Goal: Check status: Check status

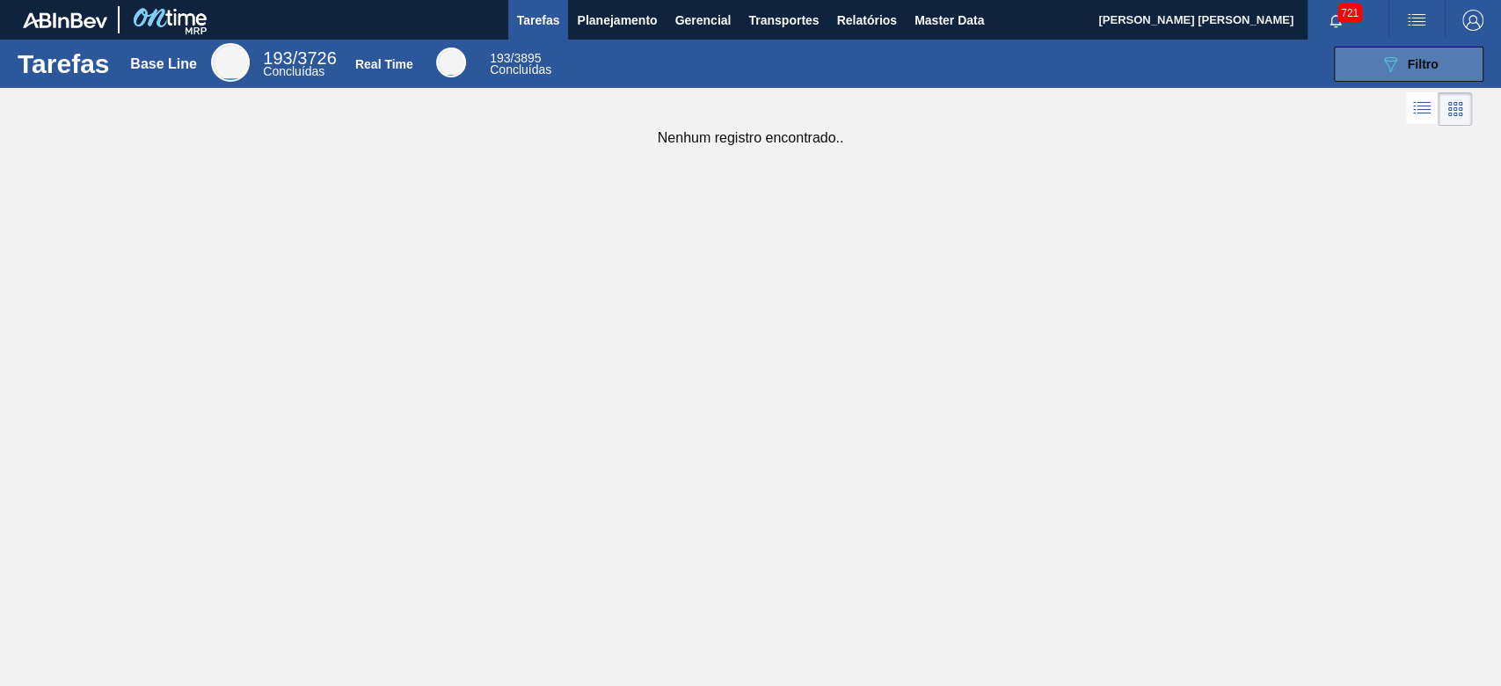
click at [1418, 71] on div "089F7B8B-B2A5-4AFE-B5C0-19BA573D28AC Filtro" at bounding box center [1408, 64] width 59 height 21
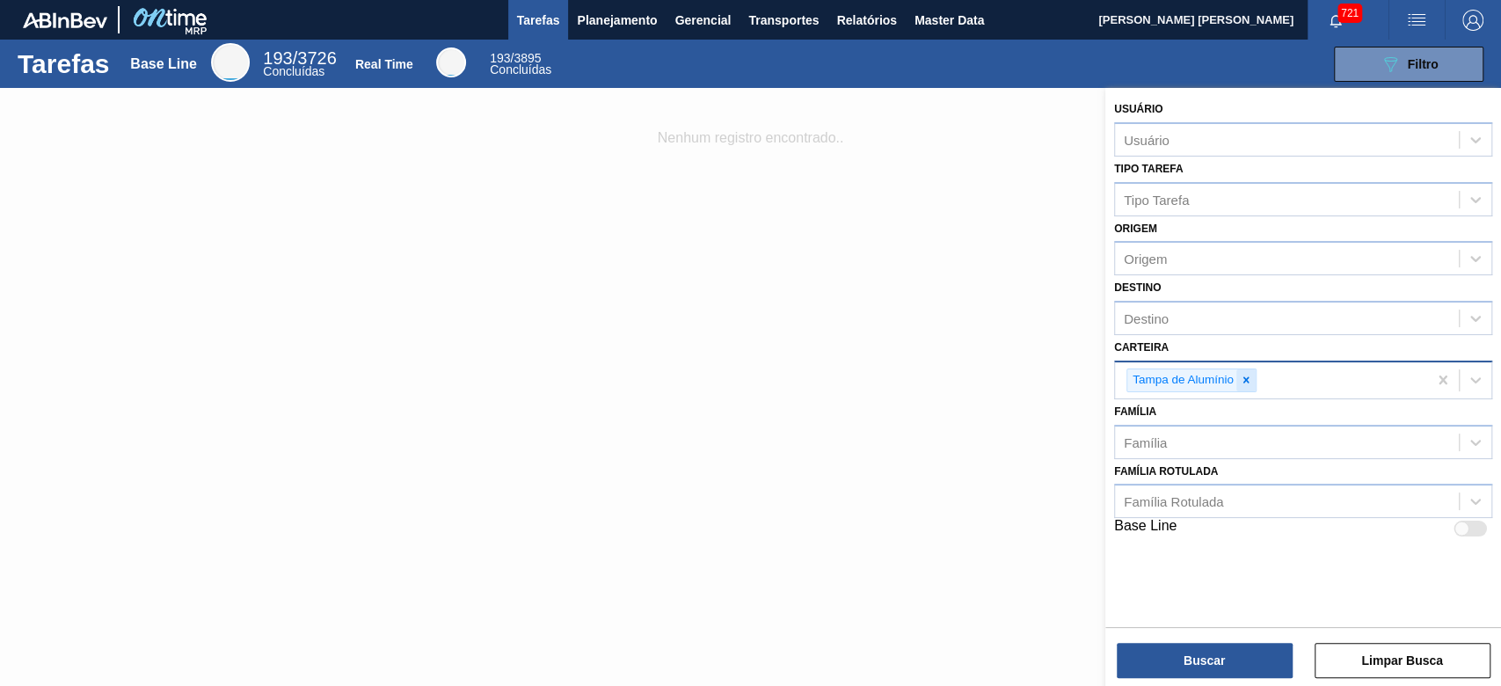
click at [1249, 380] on icon at bounding box center [1246, 380] width 12 height 12
click at [612, 34] on button "Planejamento" at bounding box center [617, 20] width 98 height 40
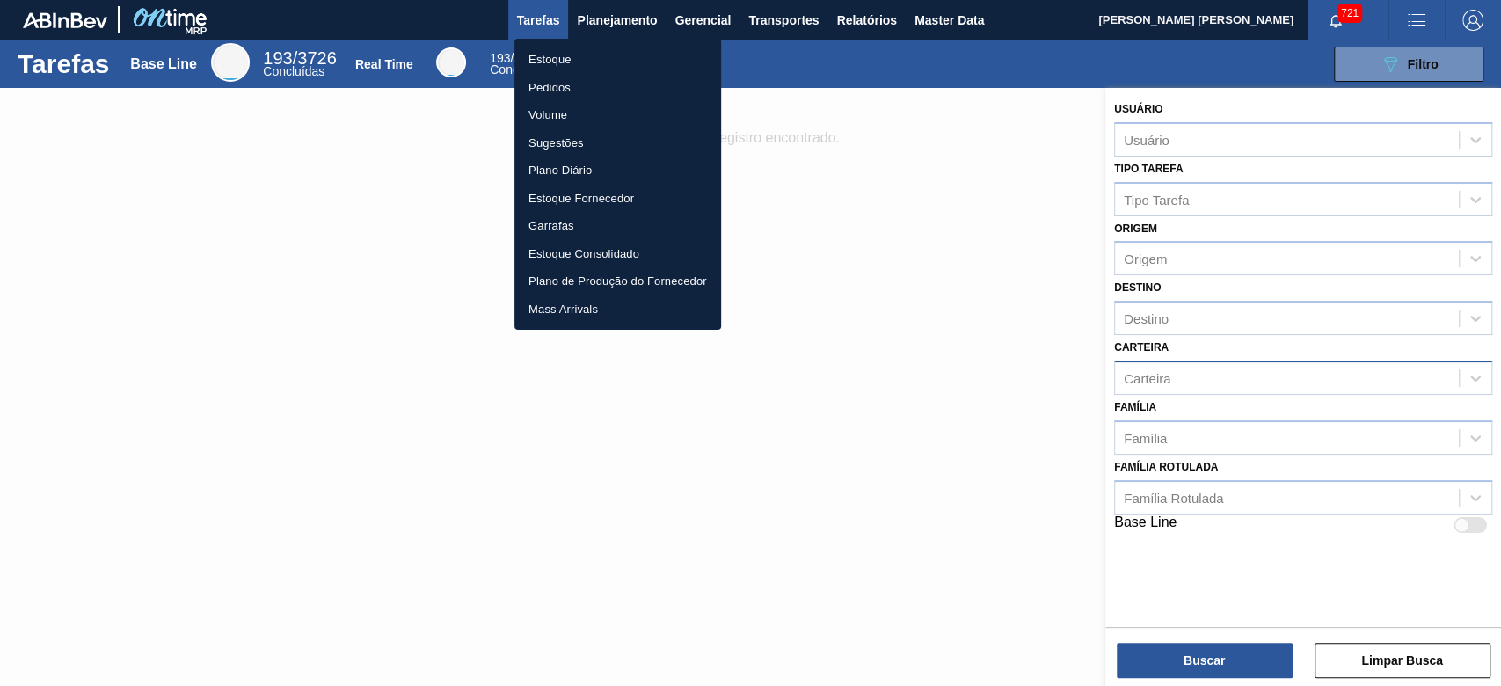
click at [602, 46] on li "Estoque" at bounding box center [617, 60] width 207 height 28
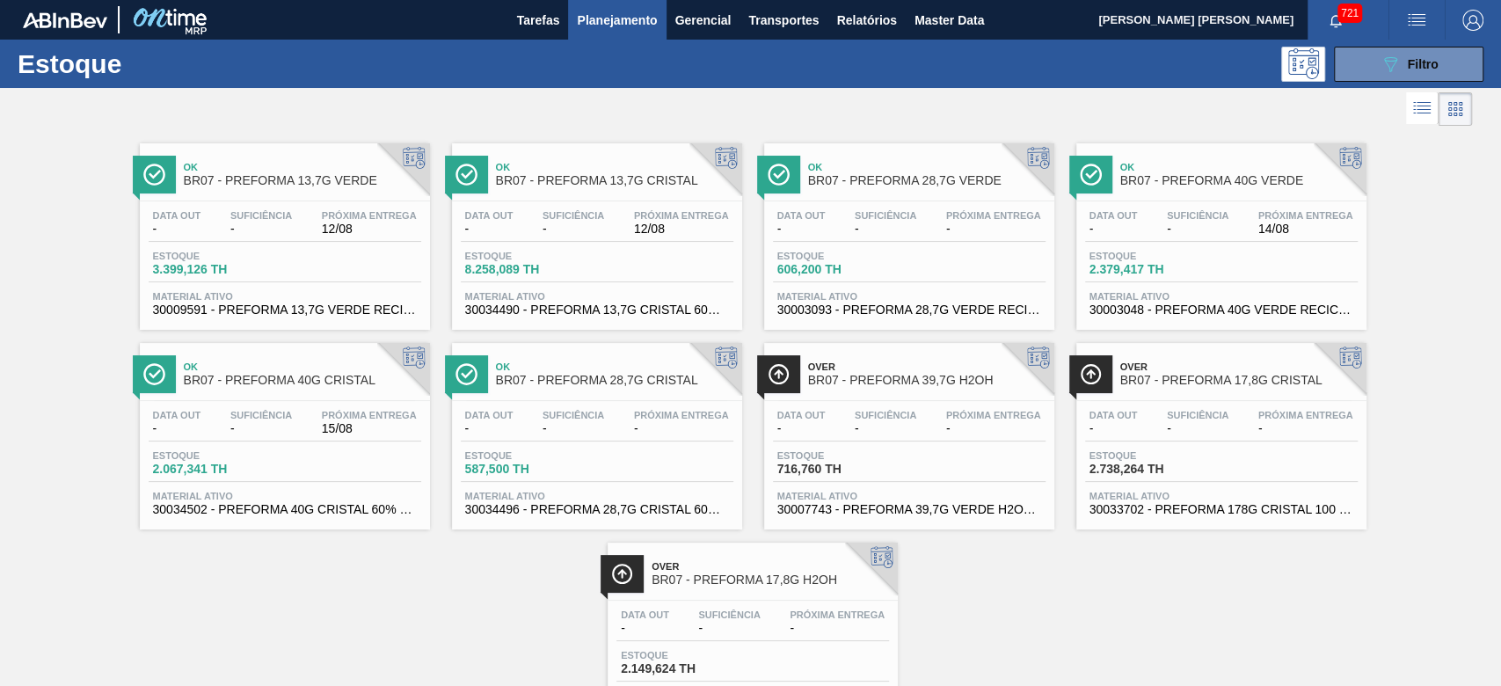
click at [1373, 84] on div "Estoque 089F7B8B-B2A5-4AFE-B5C0-19BA573D28AC Filtro" at bounding box center [750, 64] width 1501 height 48
click at [1407, 66] on span "Filtro" at bounding box center [1422, 64] width 31 height 14
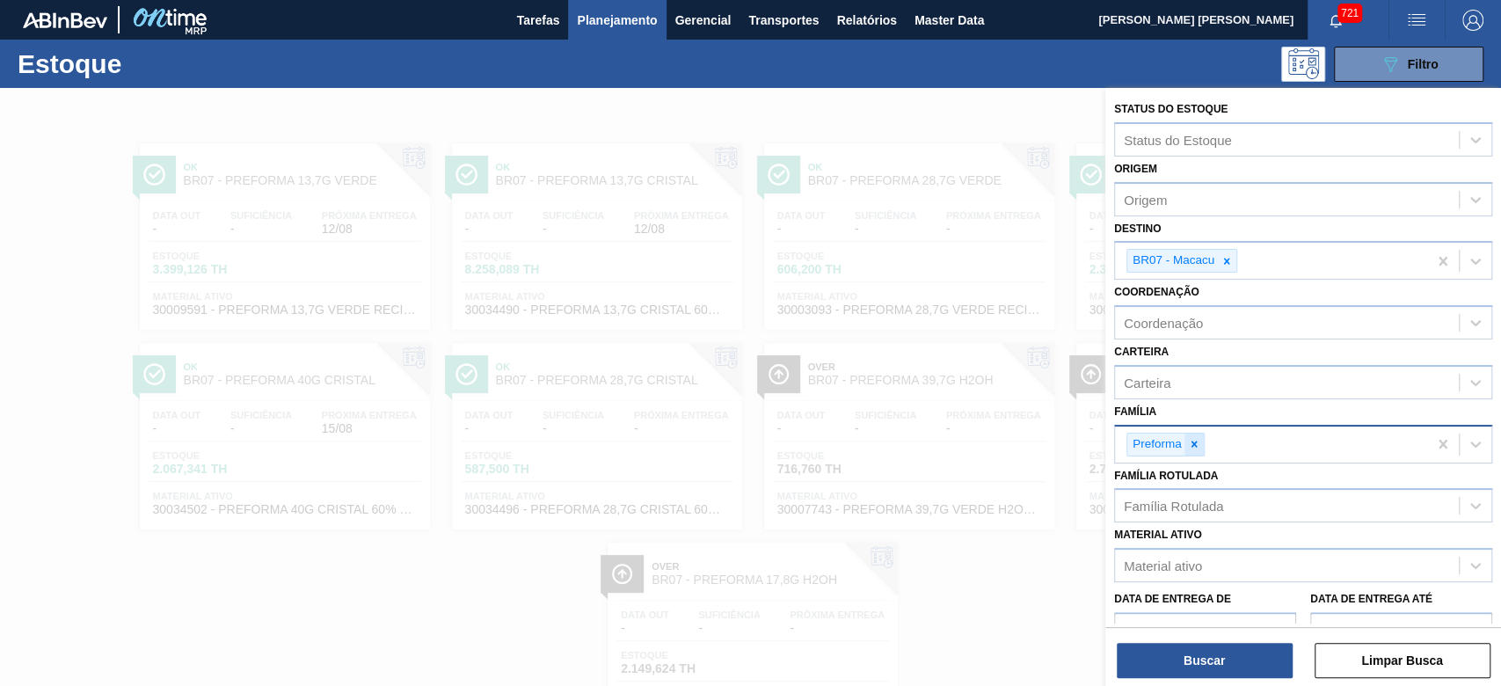
click at [1200, 439] on div at bounding box center [1193, 444] width 19 height 22
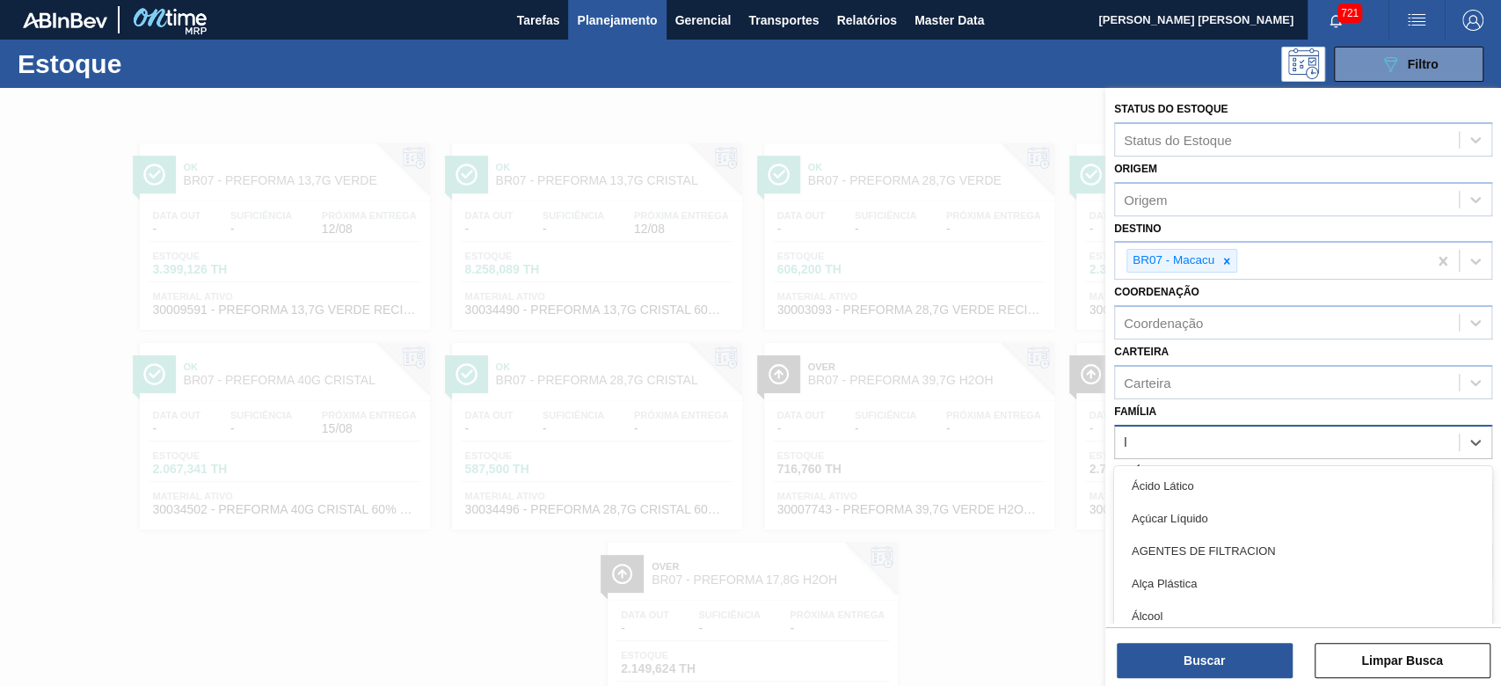
scroll to position [48, 0]
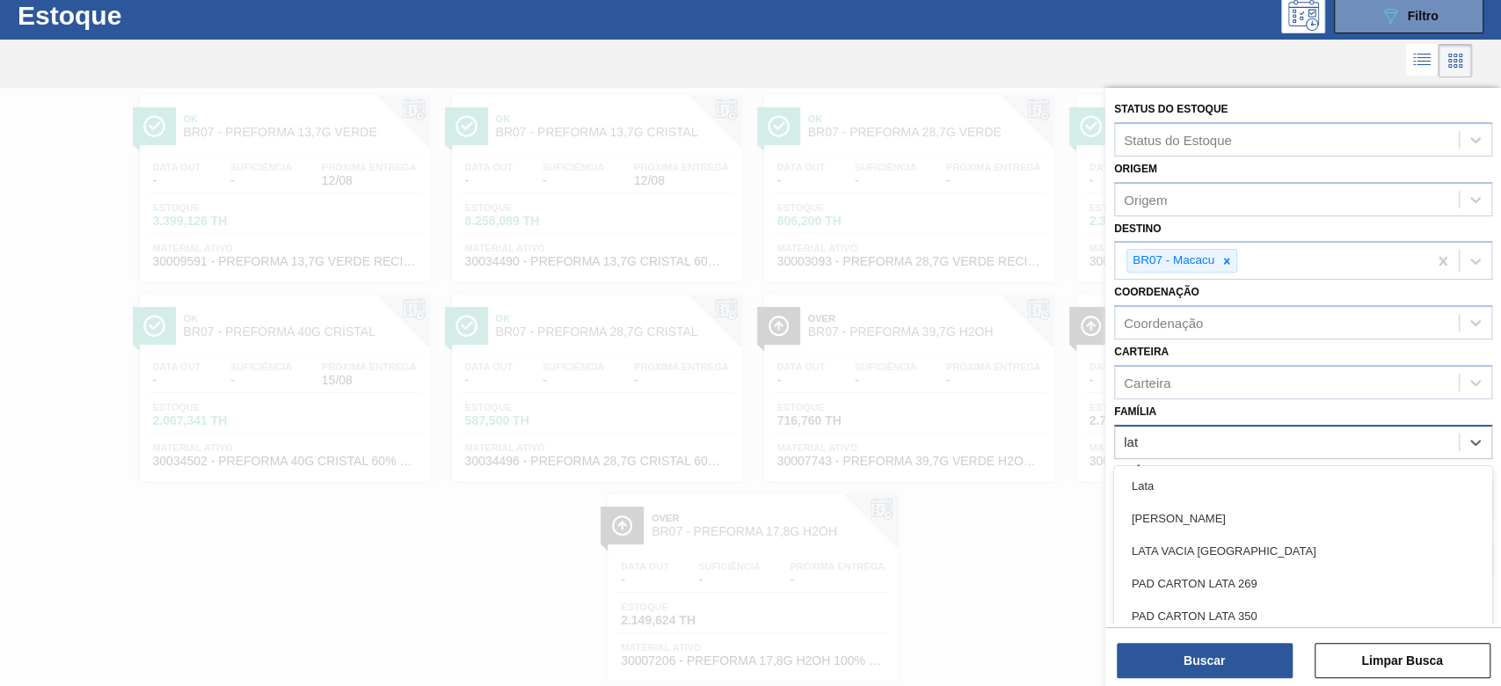
type input "lata"
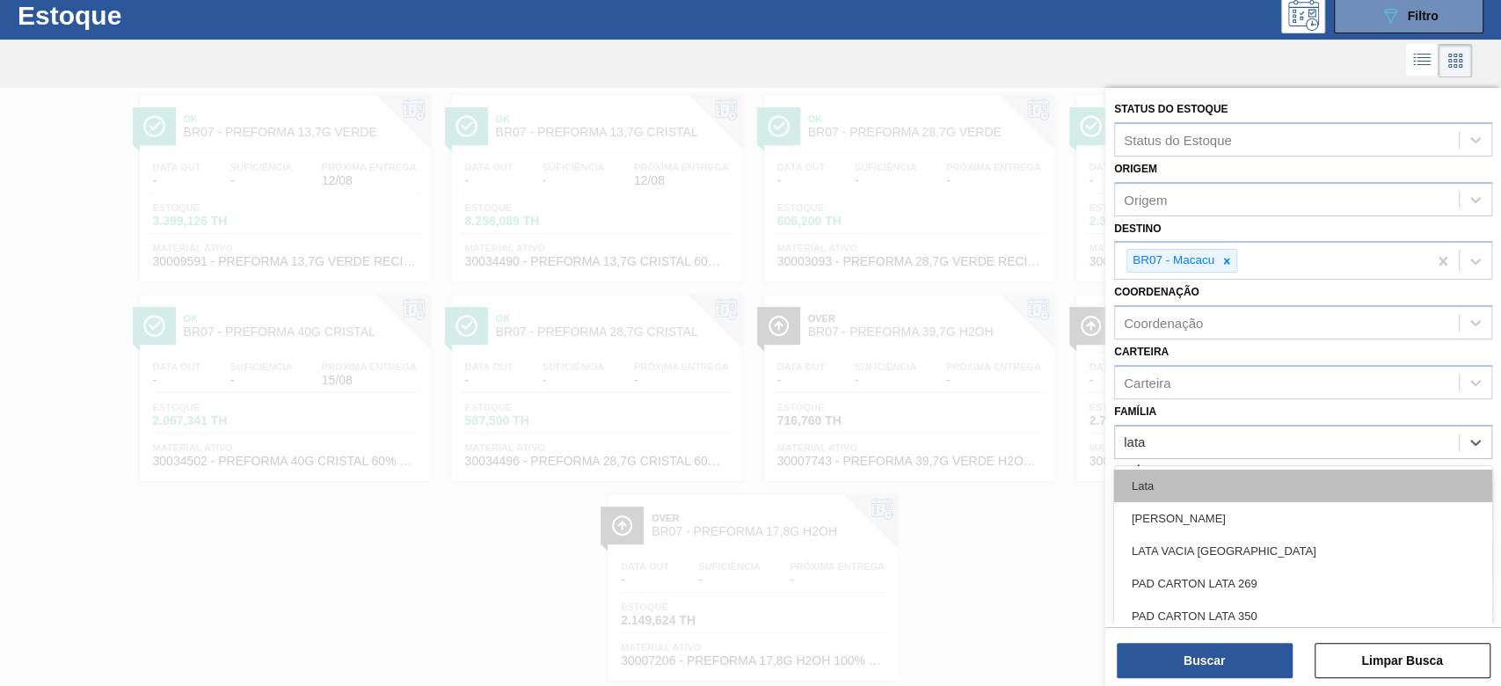
click at [1232, 474] on div "Lata" at bounding box center [1303, 485] width 378 height 33
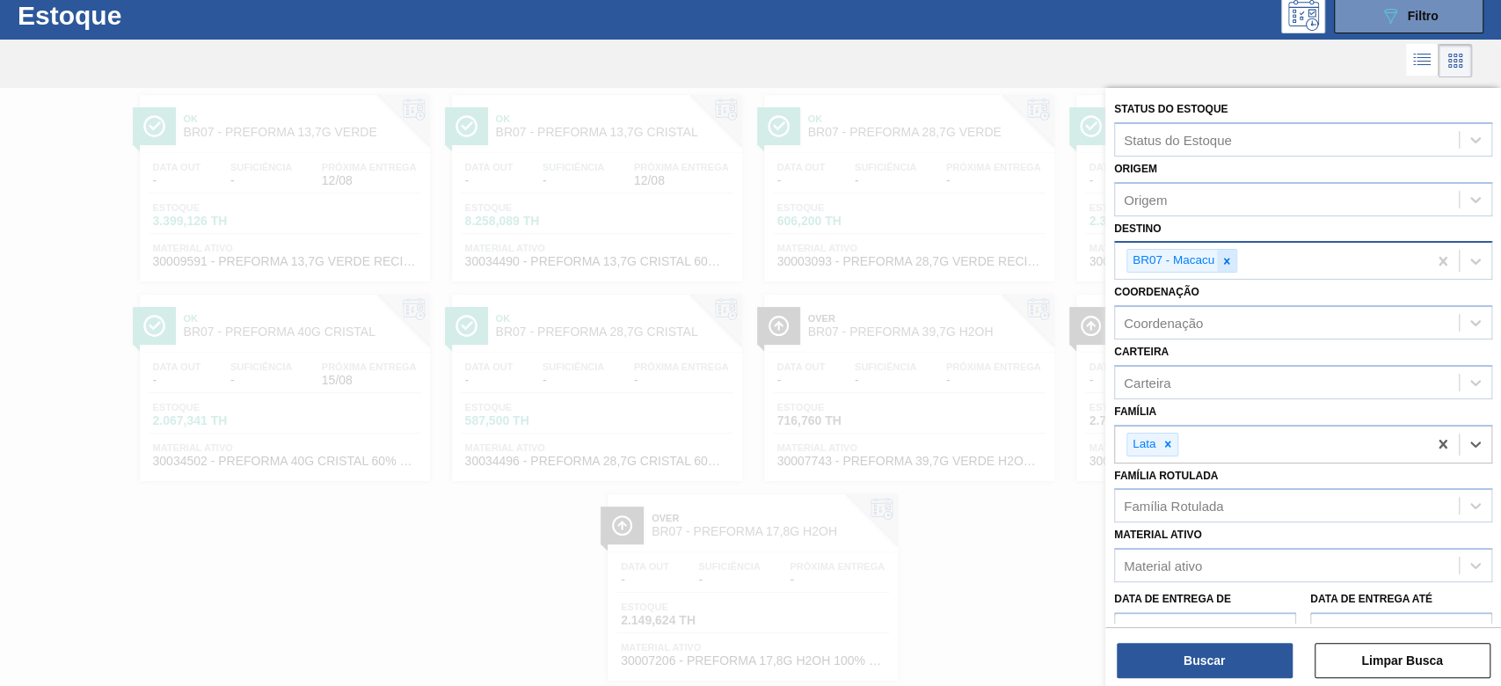
click at [1220, 263] on icon at bounding box center [1226, 261] width 12 height 12
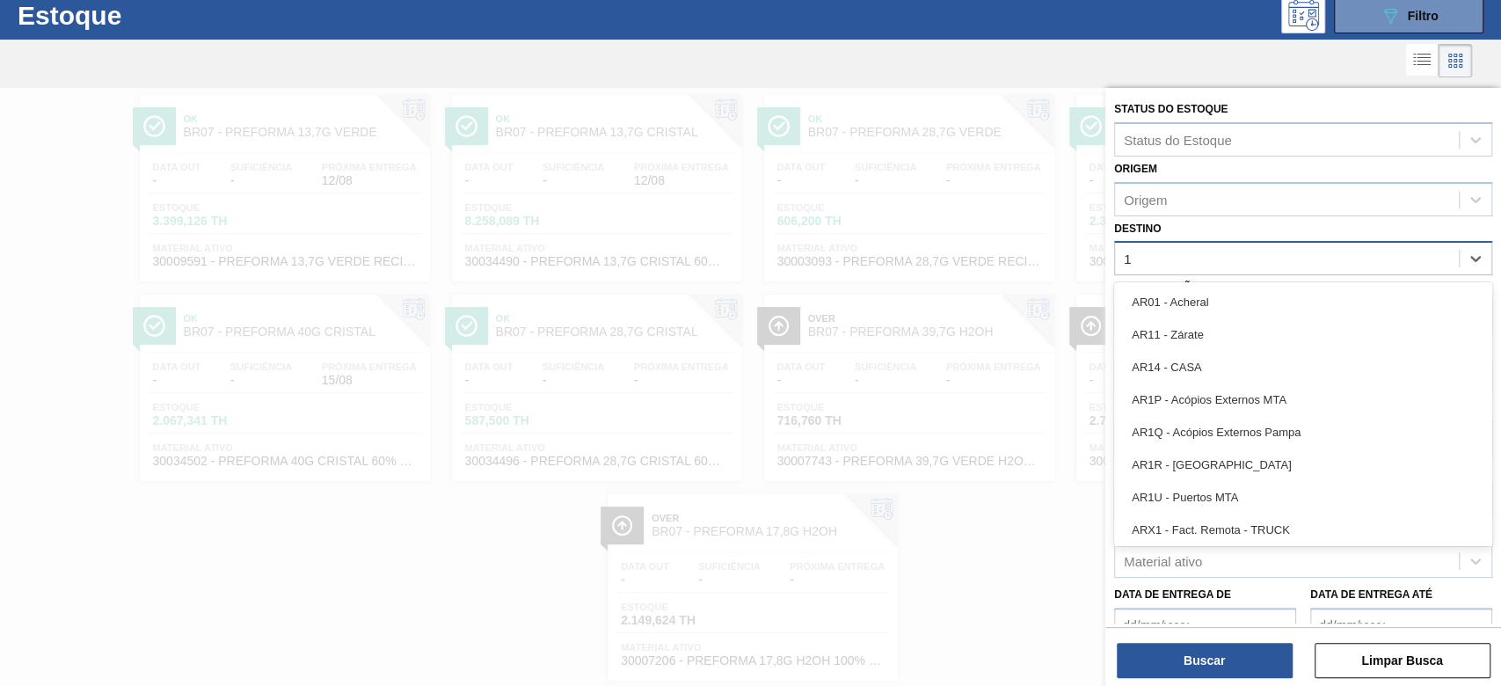
type input "16"
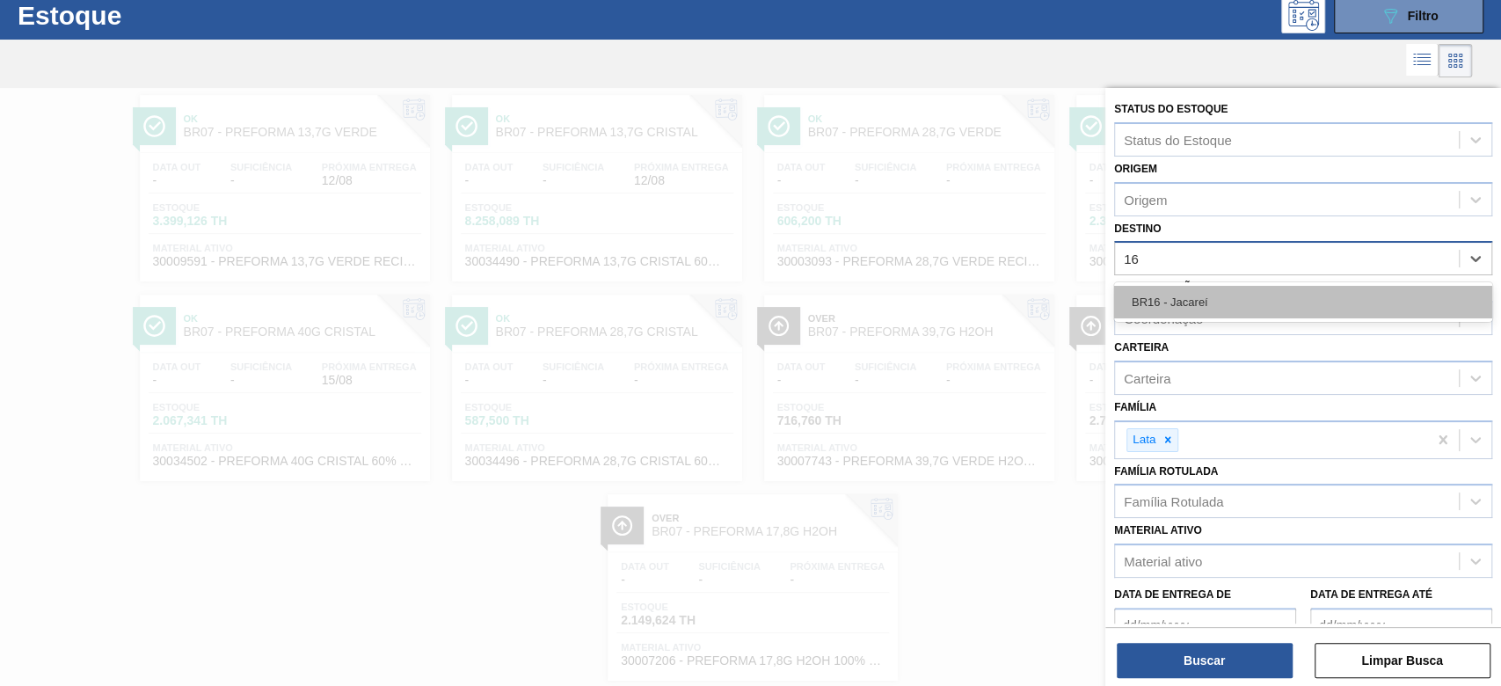
click at [1254, 290] on div "BR16 - Jacareí" at bounding box center [1303, 302] width 378 height 33
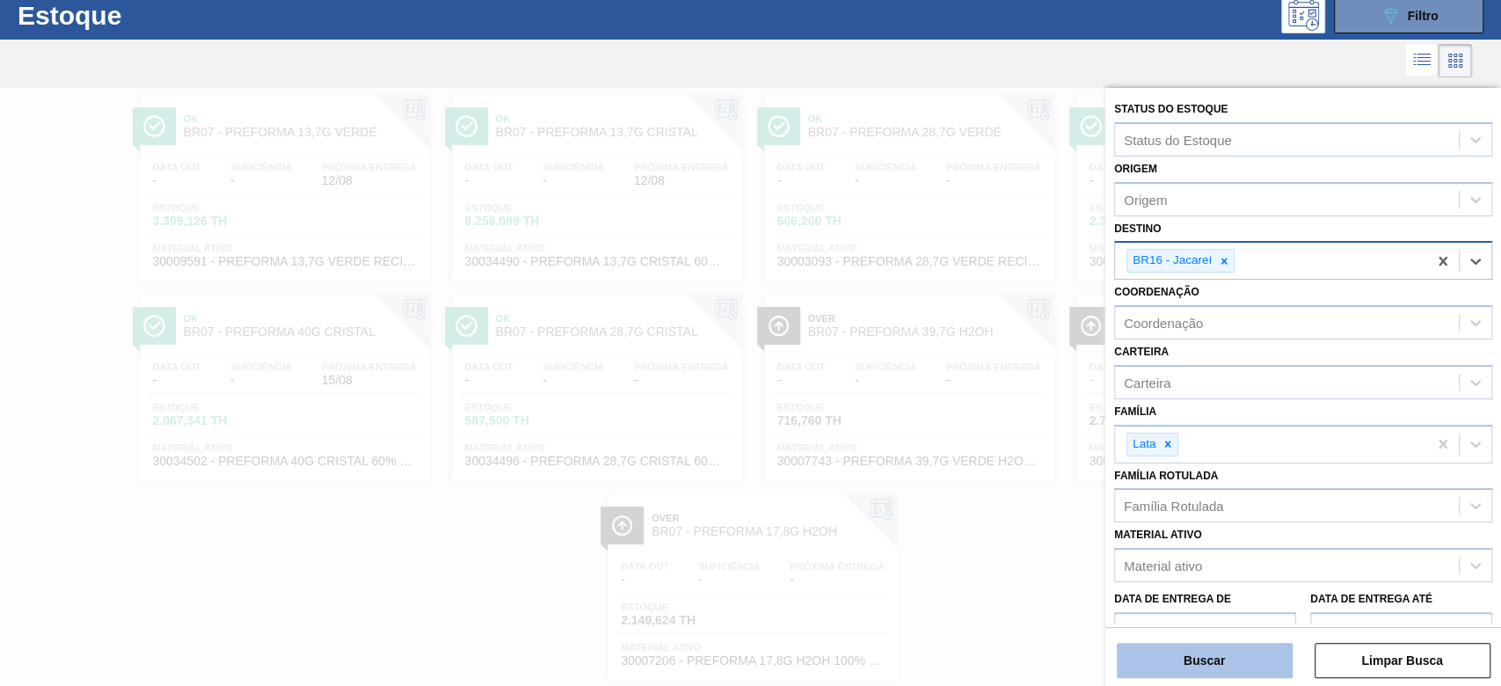
click at [1231, 654] on button "Buscar" at bounding box center [1204, 660] width 176 height 35
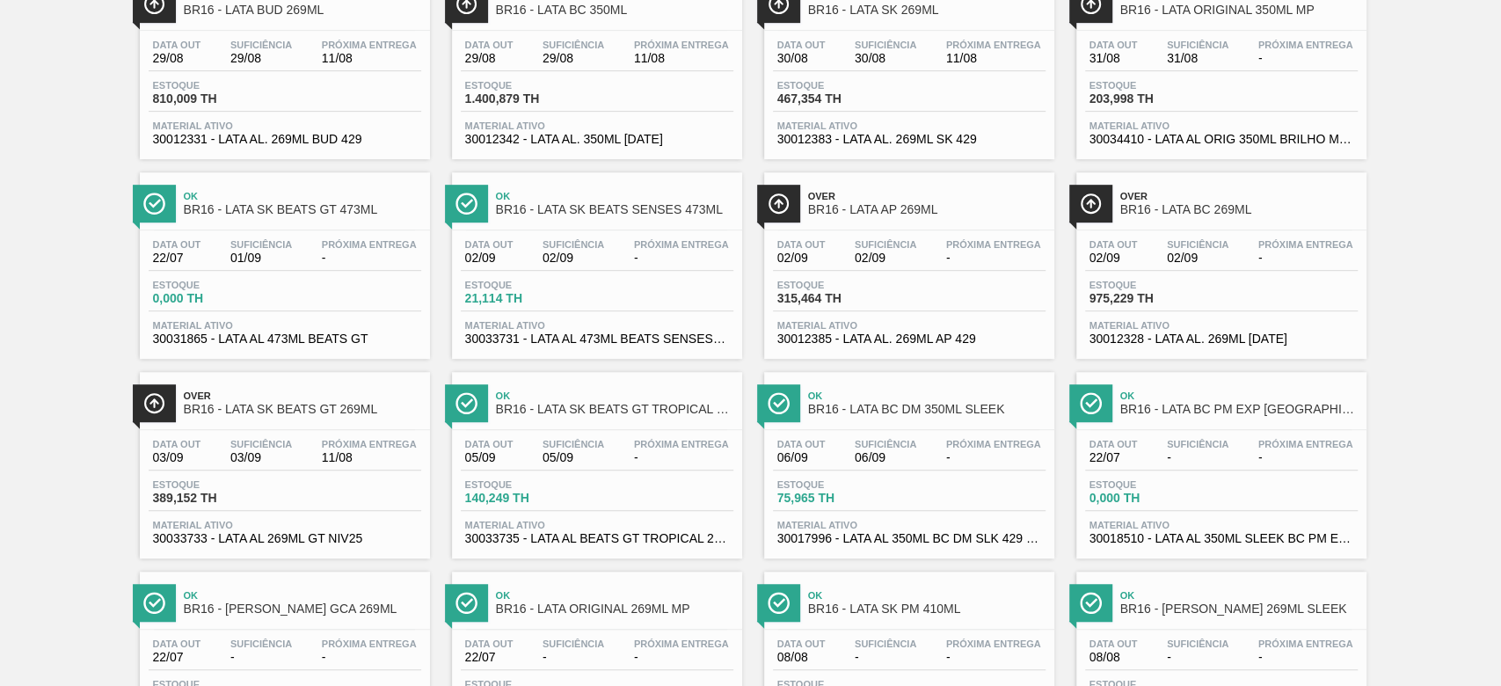
scroll to position [0, 0]
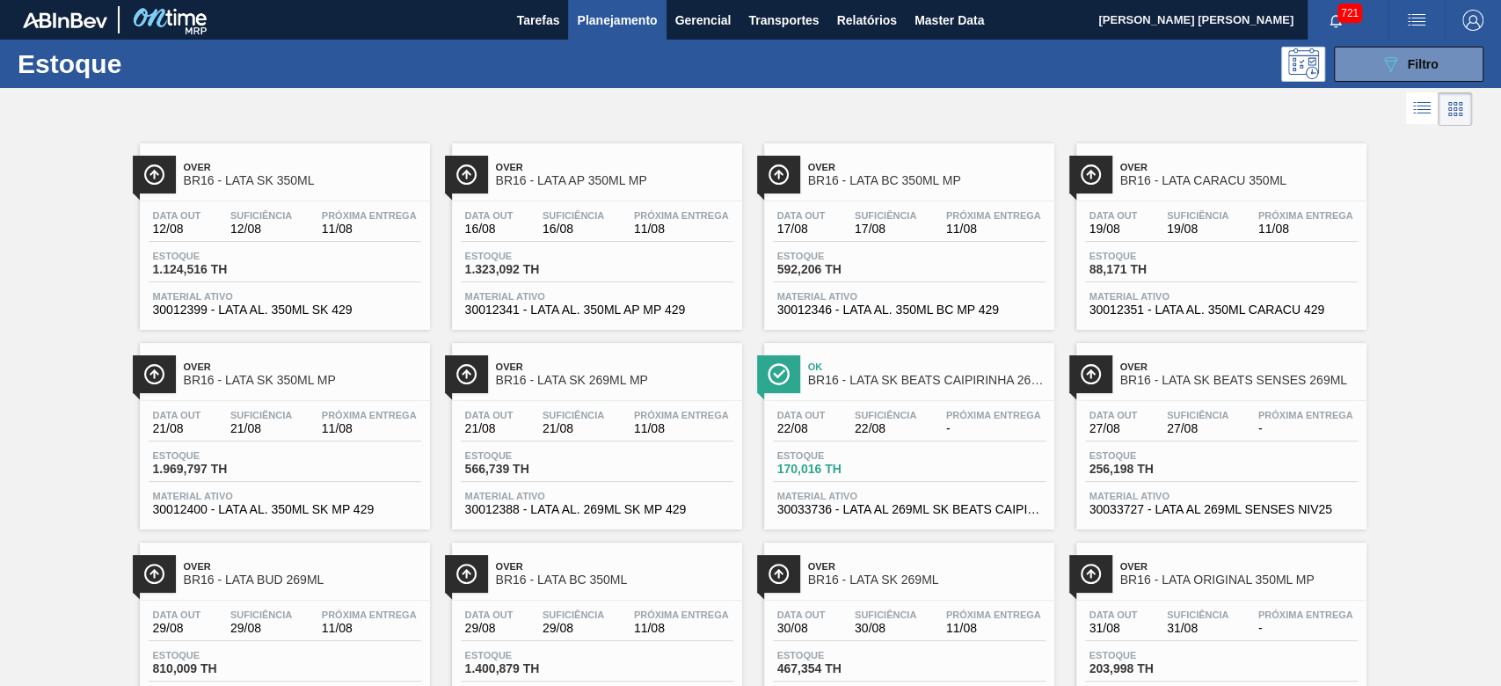
click at [648, 224] on span "11/08" at bounding box center [681, 228] width 95 height 13
